Goal: Find specific page/section: Find specific page/section

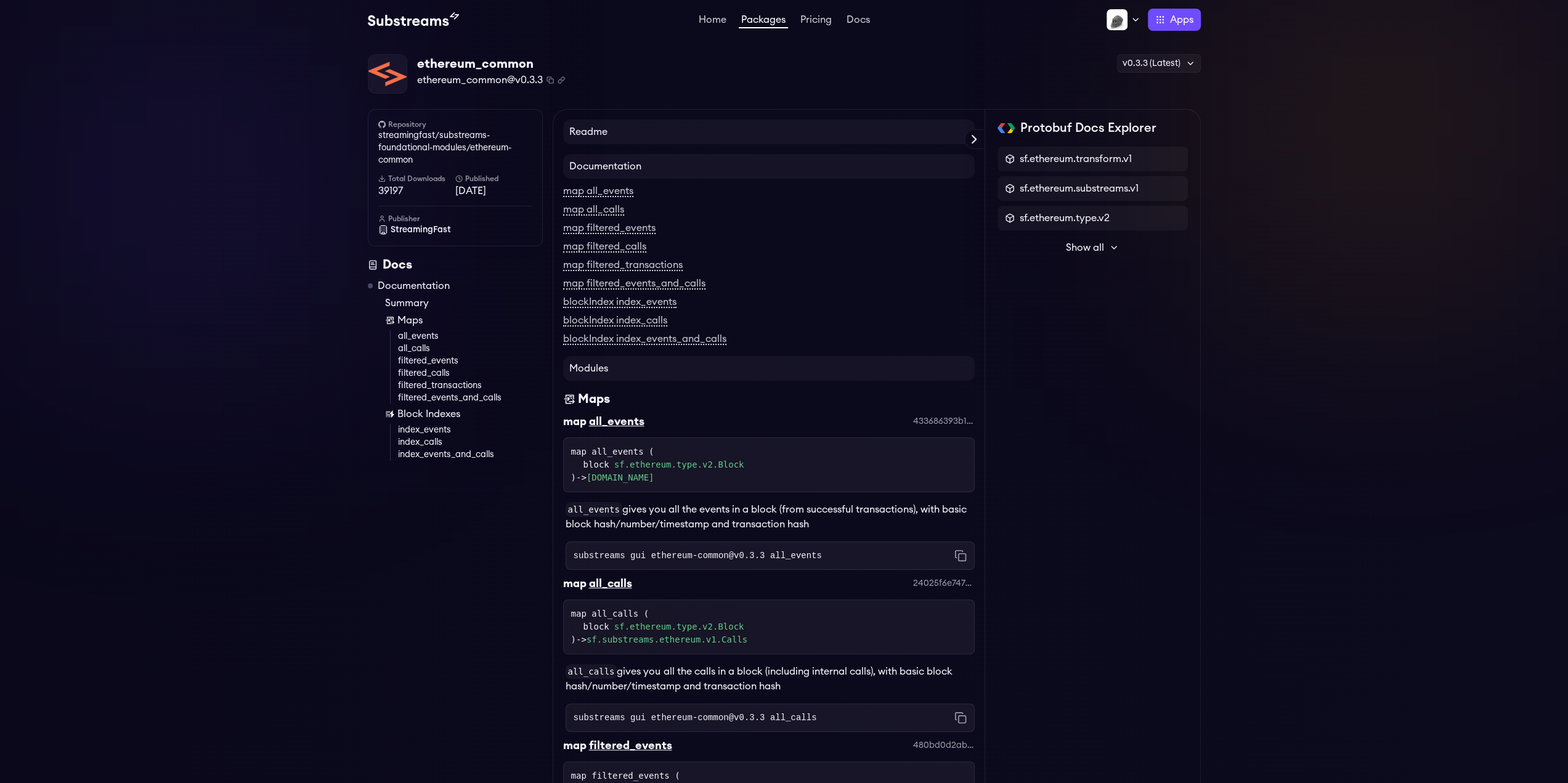
click at [745, 25] on link "Packages" at bounding box center [763, 21] width 50 height 14
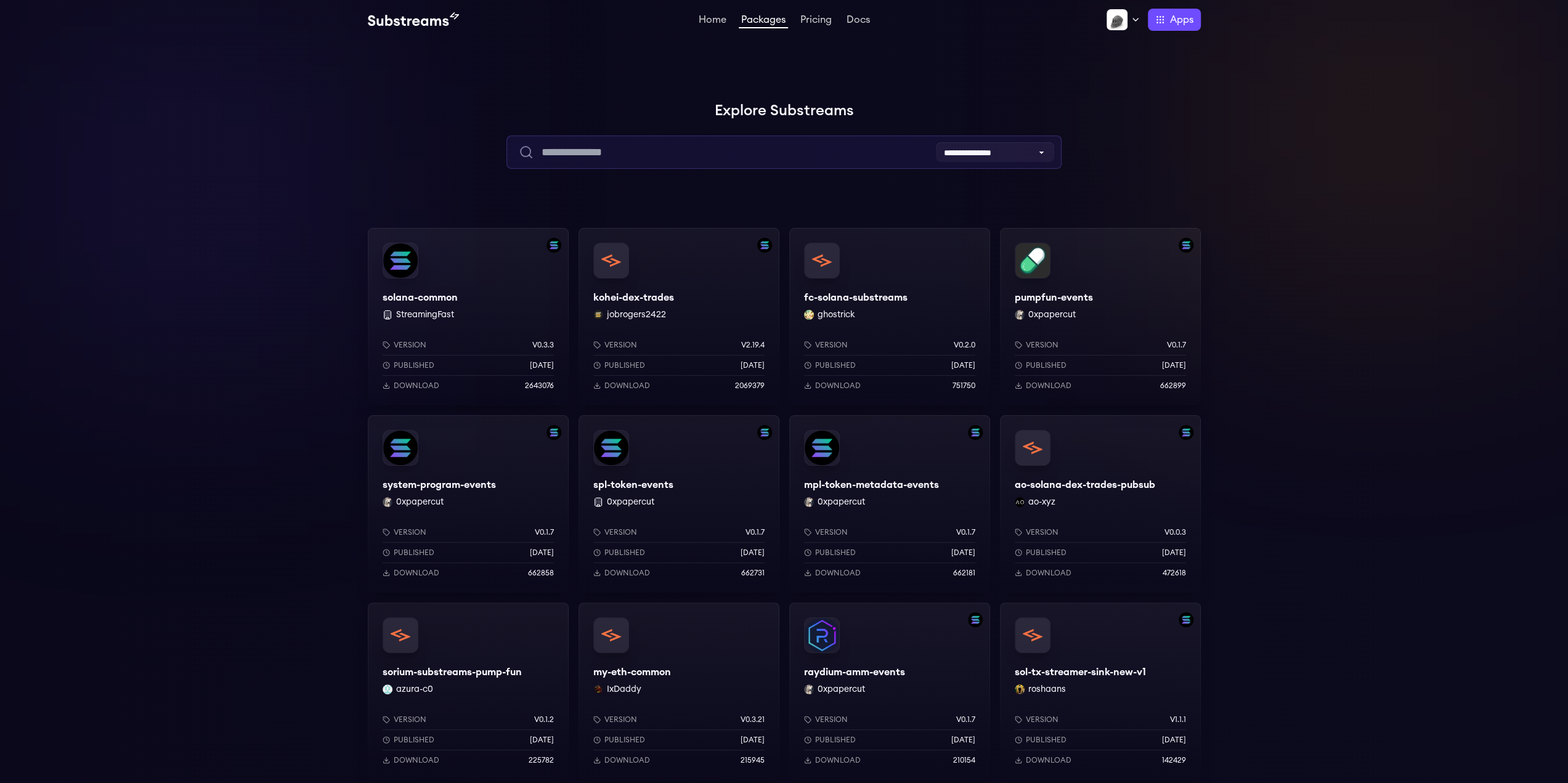
click at [843, 158] on input "text" at bounding box center [784, 152] width 555 height 33
type input "*****"
click at [656, 295] on div "kohei-dex-trades jobrogers2422 Version v2.19.4 Published [DATE] Download 2069379" at bounding box center [679, 316] width 201 height 177
